Goal: Task Accomplishment & Management: Use online tool/utility

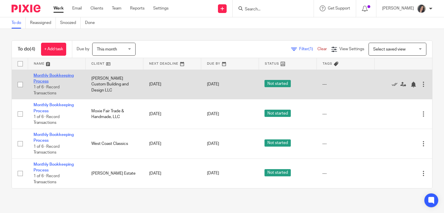
click at [62, 76] on link "Monthly Bookkeeping Process" at bounding box center [54, 79] width 40 height 10
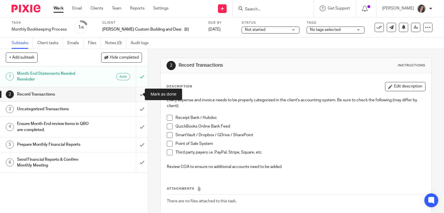
click at [134, 95] on input "submit" at bounding box center [74, 94] width 148 height 14
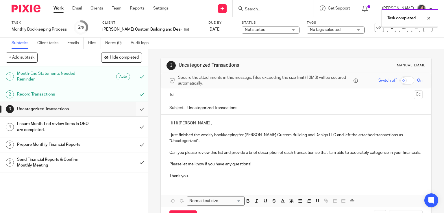
click at [136, 108] on input "submit" at bounding box center [74, 109] width 148 height 14
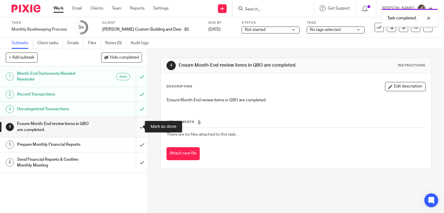
drag, startPoint x: 0, startPoint y: 0, endPoint x: 135, endPoint y: 125, distance: 184.3
click at [135, 125] on input "submit" at bounding box center [74, 127] width 148 height 21
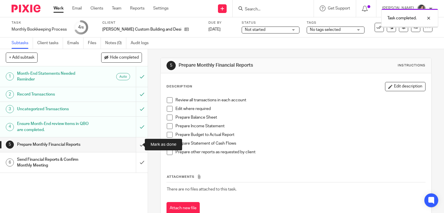
click at [136, 144] on input "submit" at bounding box center [74, 145] width 148 height 14
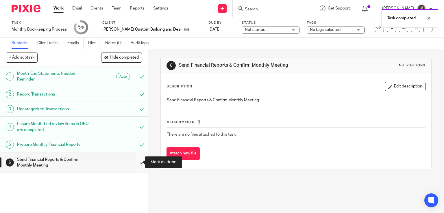
click at [135, 161] on input "submit" at bounding box center [74, 163] width 148 height 21
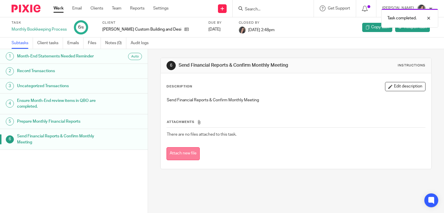
click at [179, 154] on button "Attach new file" at bounding box center [182, 153] width 33 height 13
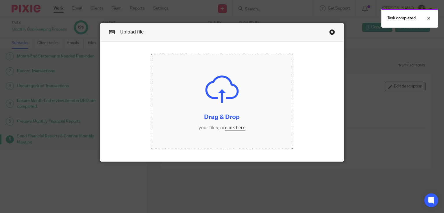
click at [232, 129] on input "file" at bounding box center [222, 101] width 142 height 95
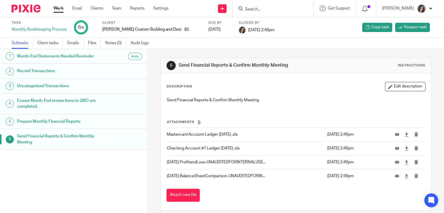
click at [58, 10] on link "Work" at bounding box center [58, 8] width 10 height 6
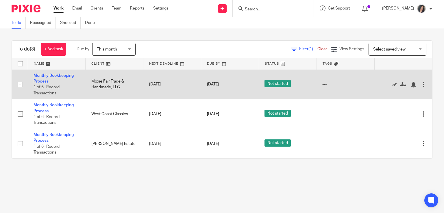
click at [57, 75] on link "Monthly Bookkeeping Process" at bounding box center [54, 79] width 40 height 10
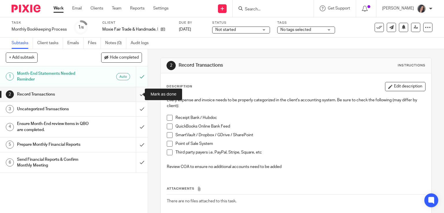
click at [136, 93] on input "submit" at bounding box center [74, 94] width 148 height 14
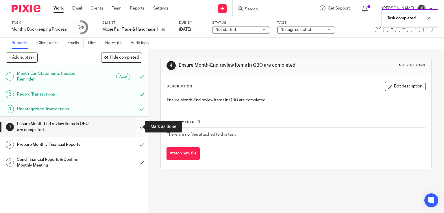
click at [135, 125] on input "submit" at bounding box center [74, 127] width 148 height 21
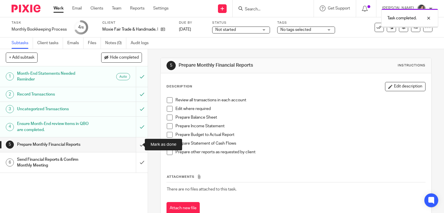
click at [137, 144] on input "submit" at bounding box center [74, 145] width 148 height 14
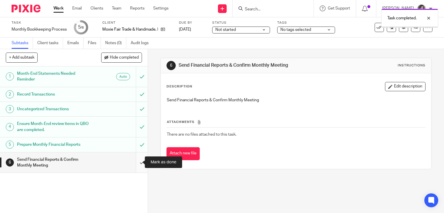
click at [136, 162] on input "submit" at bounding box center [74, 163] width 148 height 21
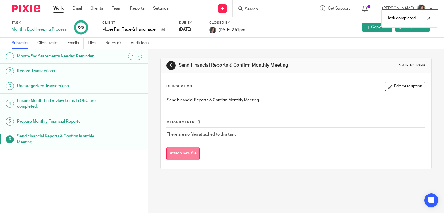
click at [182, 153] on button "Attach new file" at bounding box center [182, 153] width 33 height 13
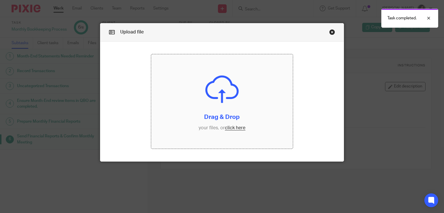
click at [228, 128] on input "file" at bounding box center [222, 101] width 142 height 95
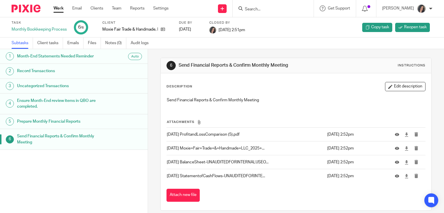
click at [59, 8] on link "Work" at bounding box center [58, 8] width 10 height 6
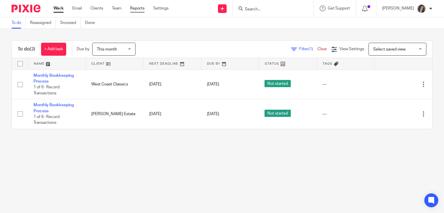
click at [141, 8] on link "Reports" at bounding box center [137, 8] width 14 height 6
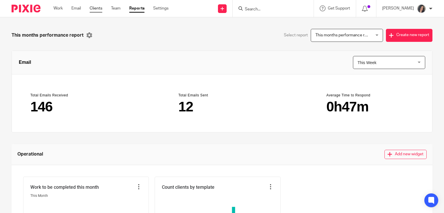
click at [99, 8] on link "Clients" at bounding box center [96, 8] width 13 height 6
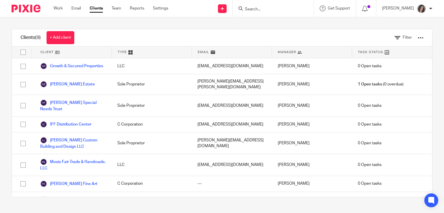
scroll to position [27, 0]
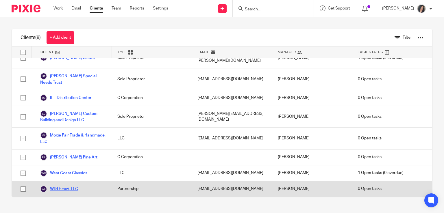
click at [66, 190] on link "Wild Heart, LLC" at bounding box center [59, 189] width 38 height 7
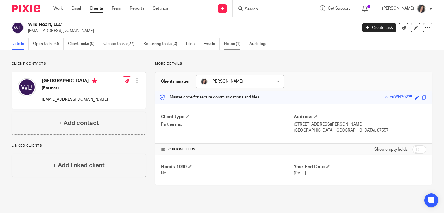
click at [233, 45] on link "Notes (1)" at bounding box center [234, 43] width 21 height 11
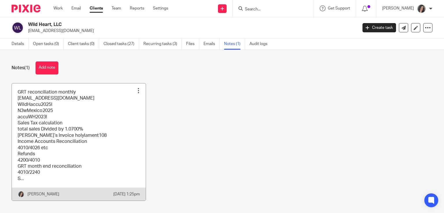
click at [126, 118] on link at bounding box center [79, 143] width 134 height 118
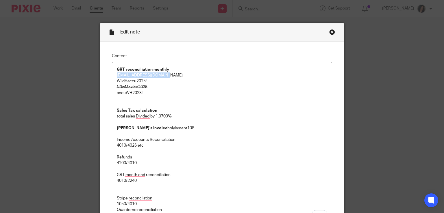
drag, startPoint x: 113, startPoint y: 75, endPoint x: 166, endPoint y: 76, distance: 53.2
click at [166, 76] on div "GRT reconciliation monthly connect@wildheart.space WildHaccu2025! N3wMexico2025…" at bounding box center [222, 144] width 220 height 164
copy p "[EMAIL_ADDRESS][DOMAIN_NAME]"
drag, startPoint x: 116, startPoint y: 81, endPoint x: 146, endPoint y: 82, distance: 30.1
click at [146, 82] on div "GRT reconciliation monthly connect@wildheart.space WildHaccu2025! N3wMexico2025…" at bounding box center [222, 144] width 220 height 164
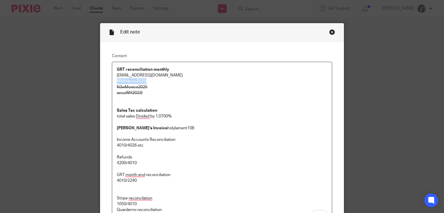
copy p "WildHaccu2025!"
